Goal: Task Accomplishment & Management: Manage account settings

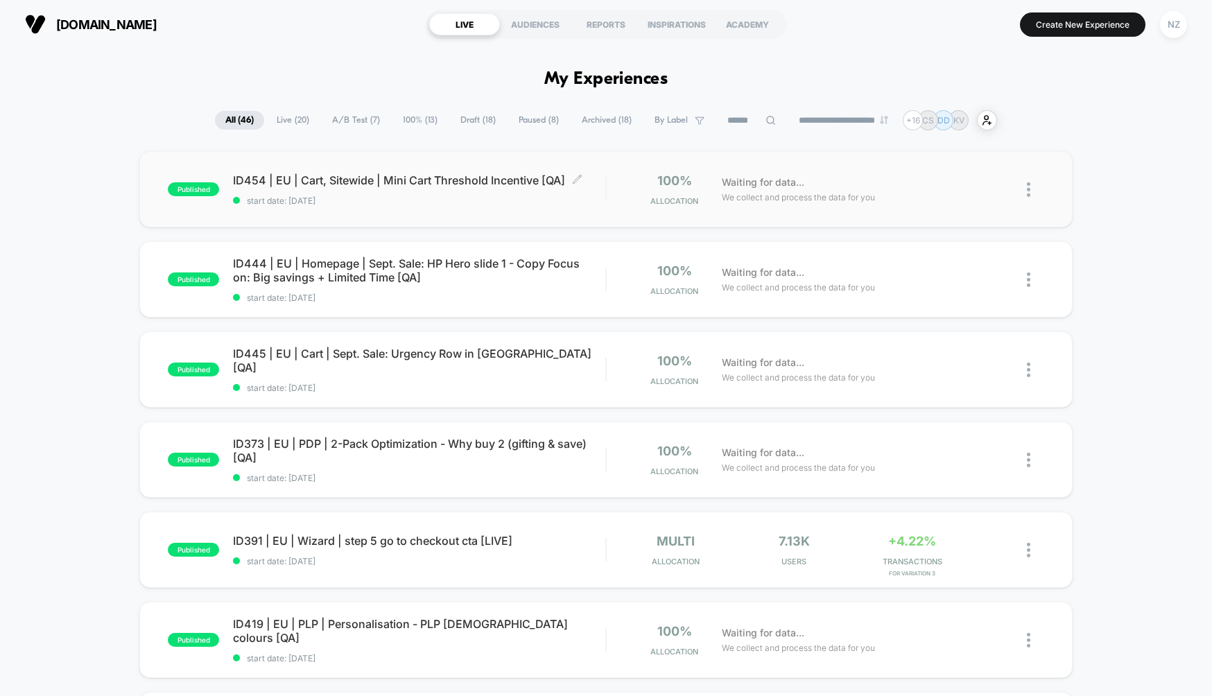
click at [372, 197] on span "start date: [DATE]" at bounding box center [419, 201] width 372 height 10
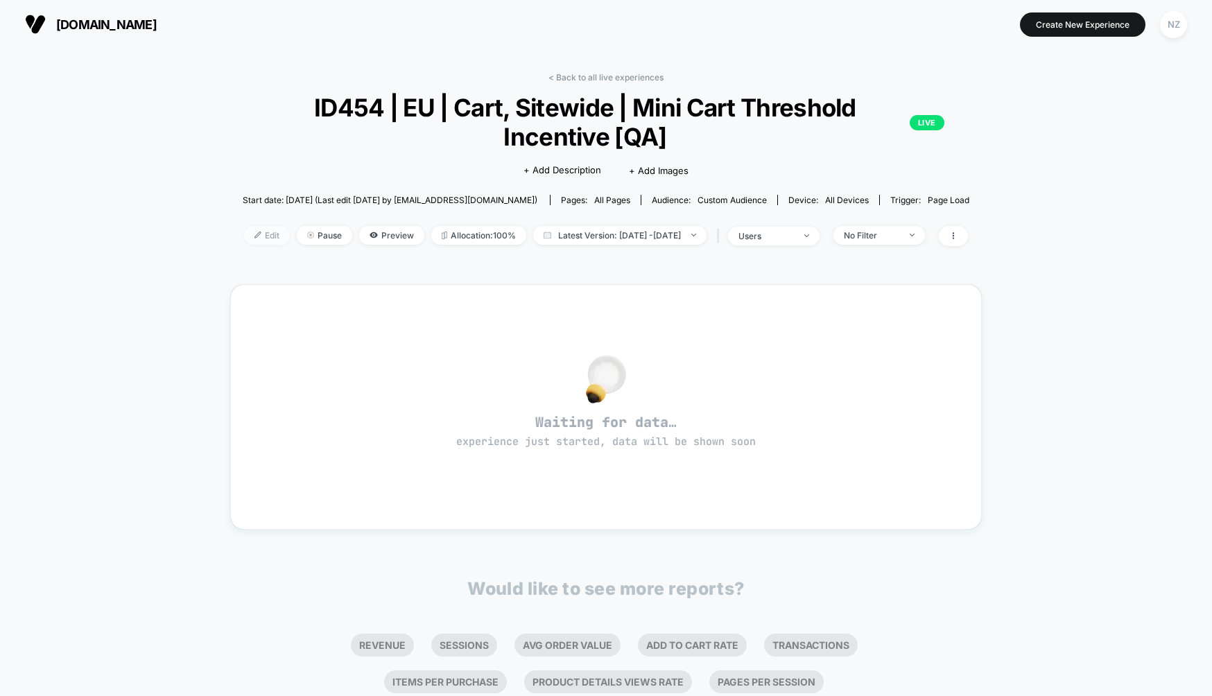
click at [244, 238] on span "Edit" at bounding box center [267, 235] width 46 height 19
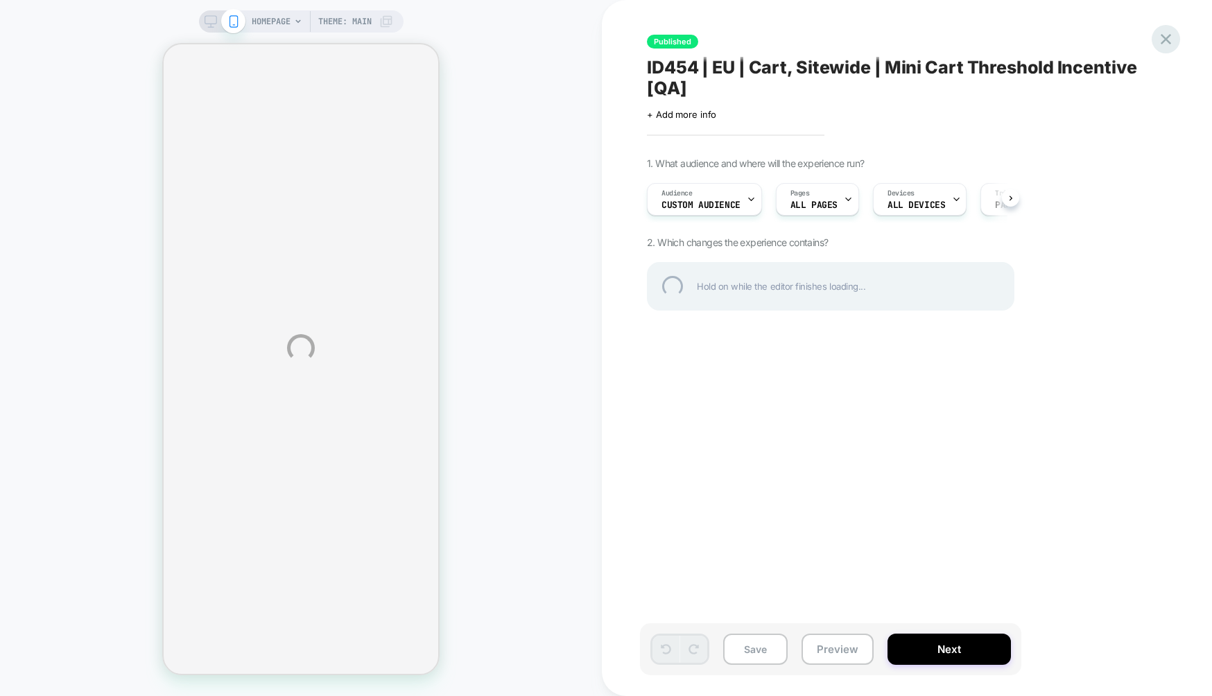
click at [1161, 32] on div at bounding box center [1166, 39] width 28 height 28
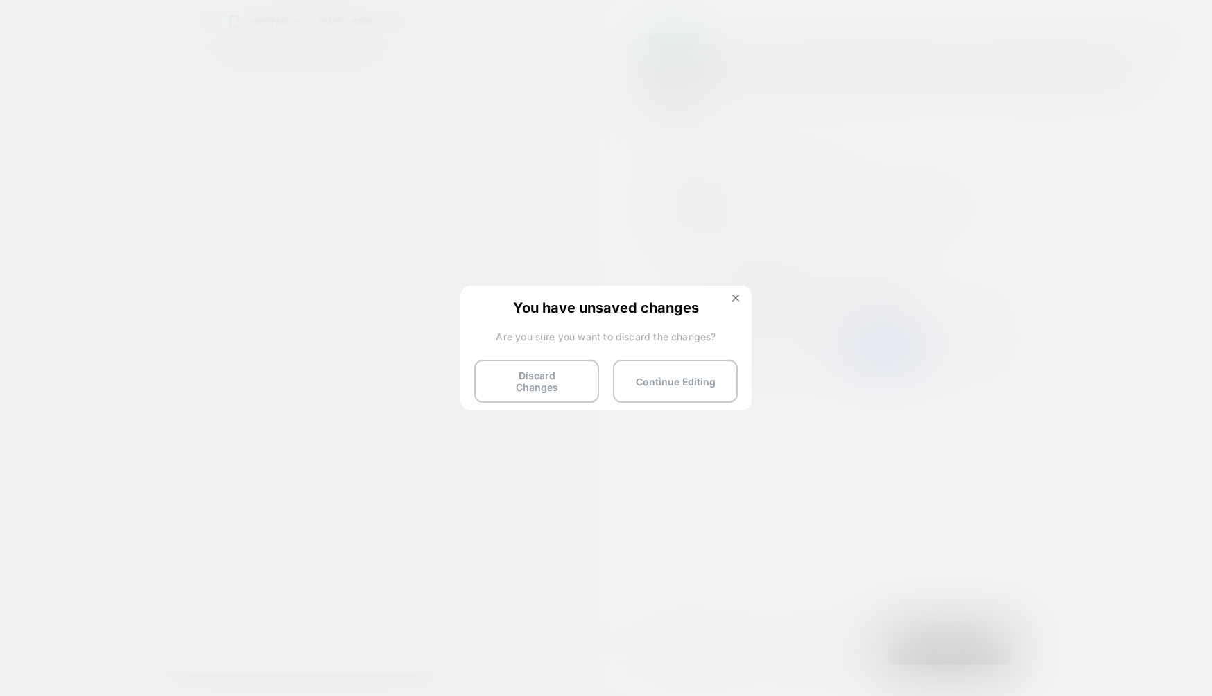
scroll to position [0, 1]
click at [677, 369] on button "Continue Editing" at bounding box center [675, 381] width 125 height 43
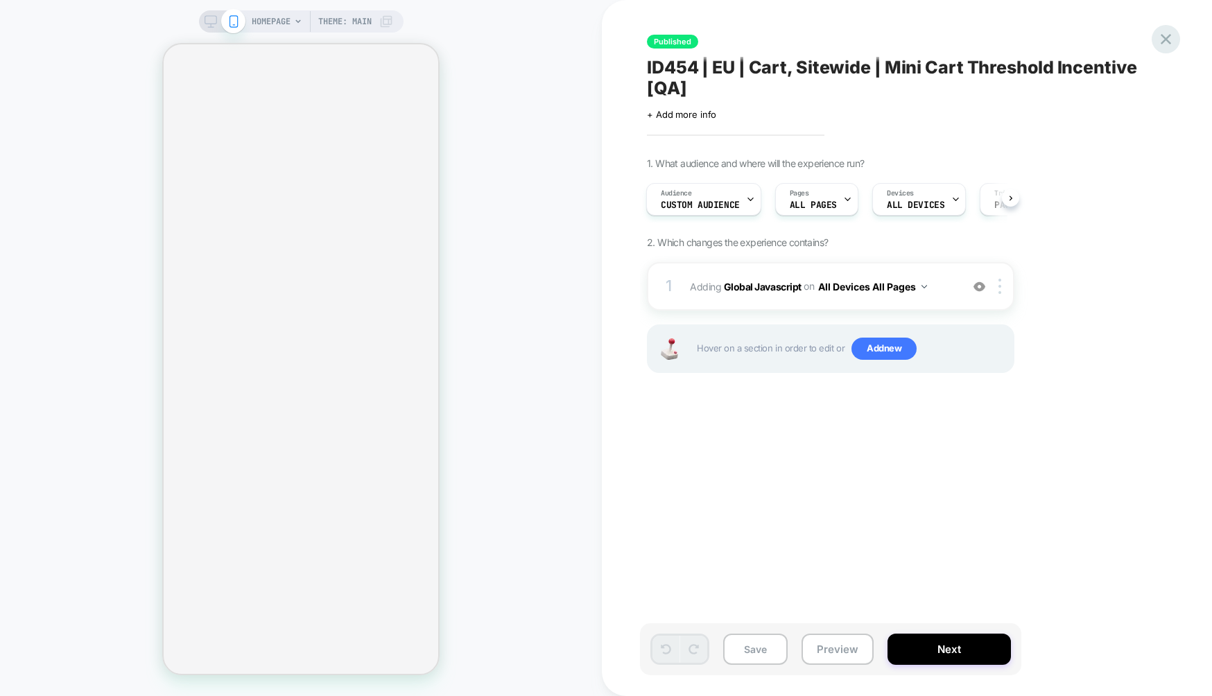
click at [1161, 42] on icon at bounding box center [1165, 39] width 19 height 19
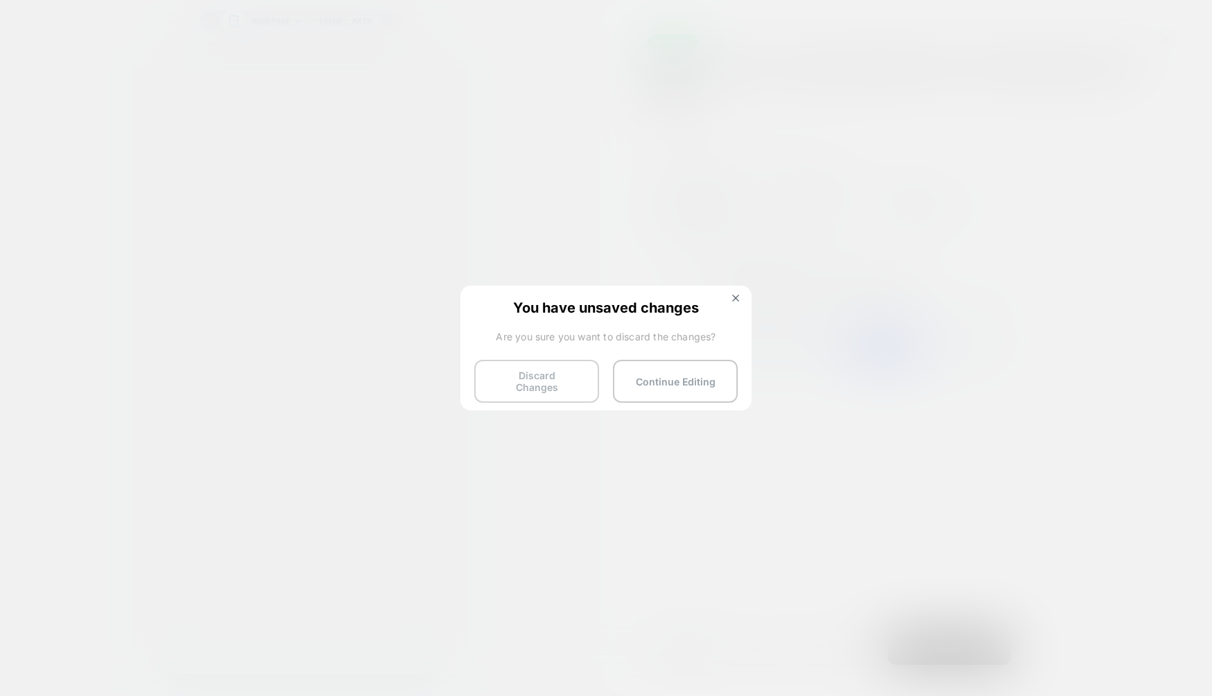
click at [558, 376] on button "Discard Changes" at bounding box center [536, 381] width 125 height 43
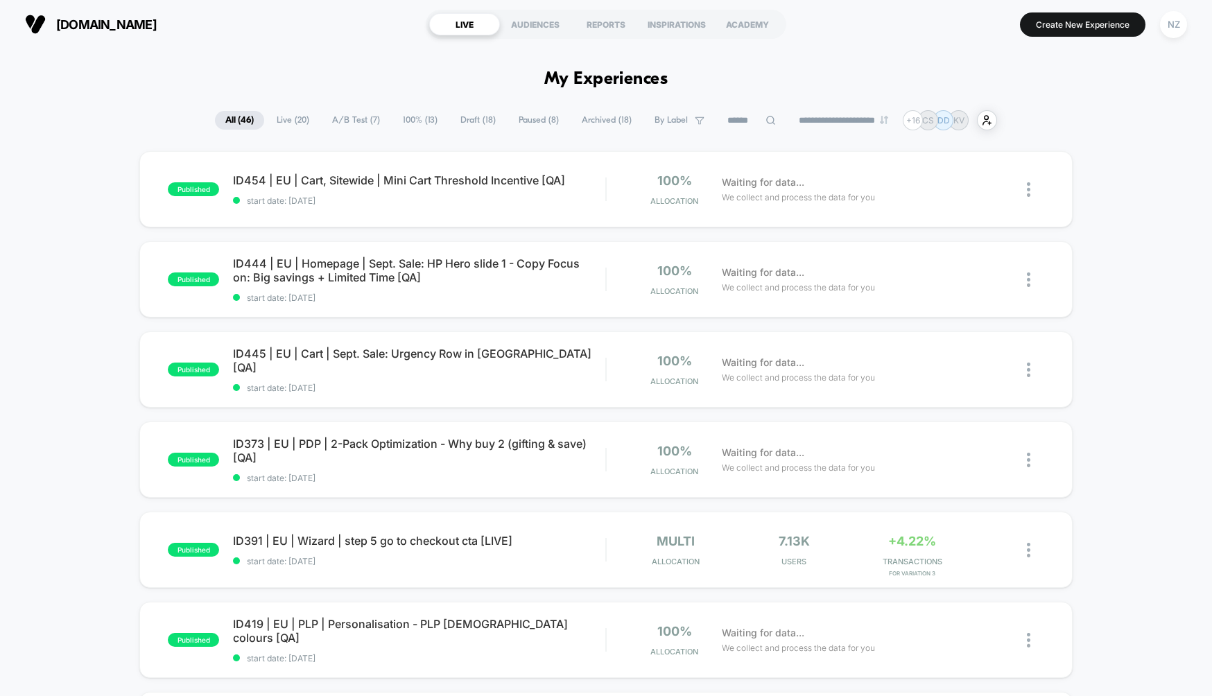
click at [557, 78] on h1 "My Experiences" at bounding box center [606, 79] width 124 height 20
